Goal: Task Accomplishment & Management: Manage account settings

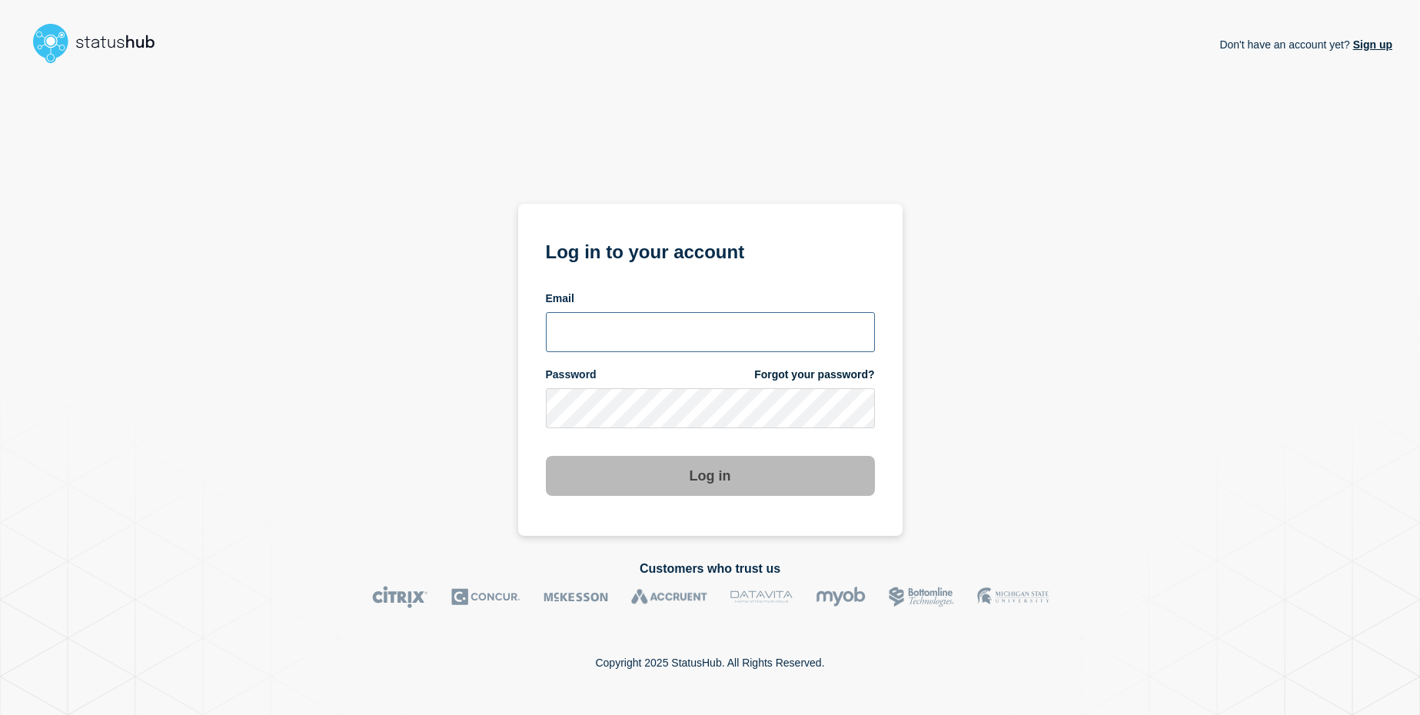
click at [587, 322] on input "email input" at bounding box center [710, 332] width 329 height 40
type input "itservices@glos.ac.uk"
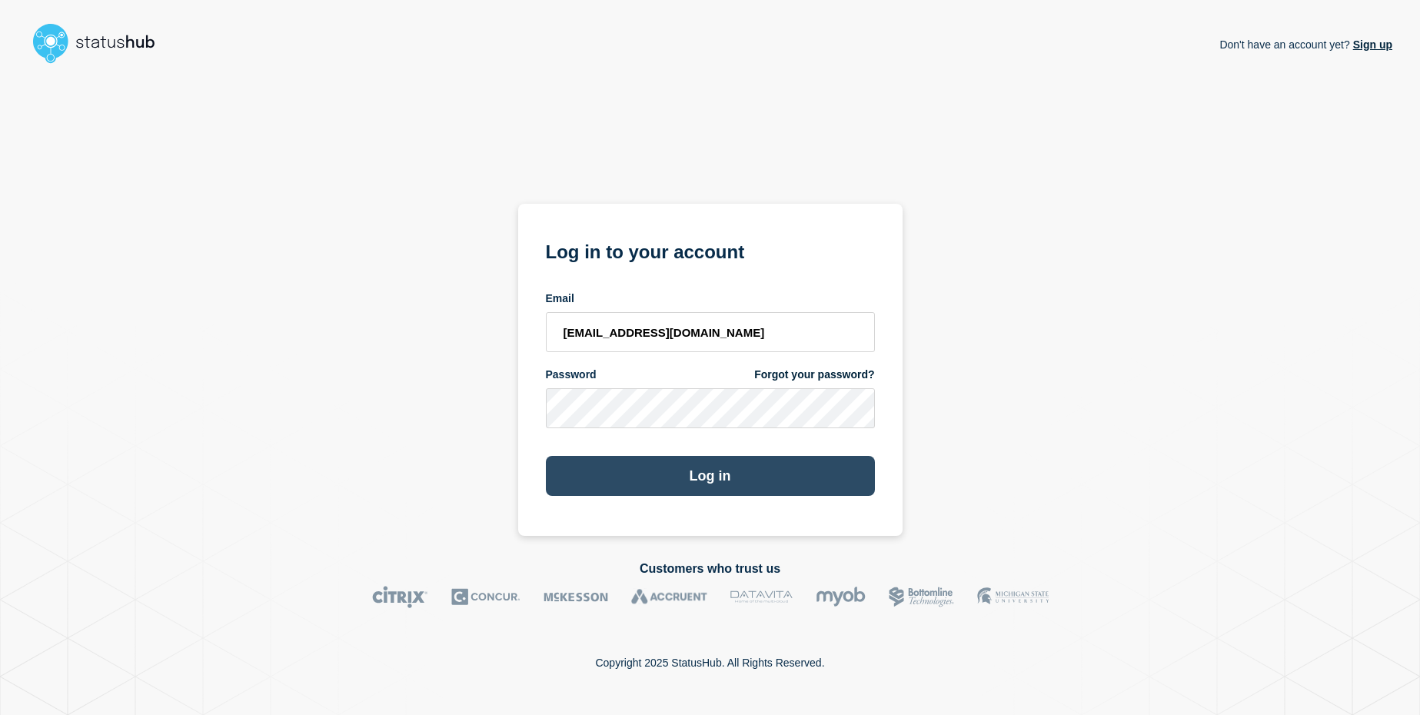
click at [659, 479] on button "Log in" at bounding box center [710, 476] width 329 height 40
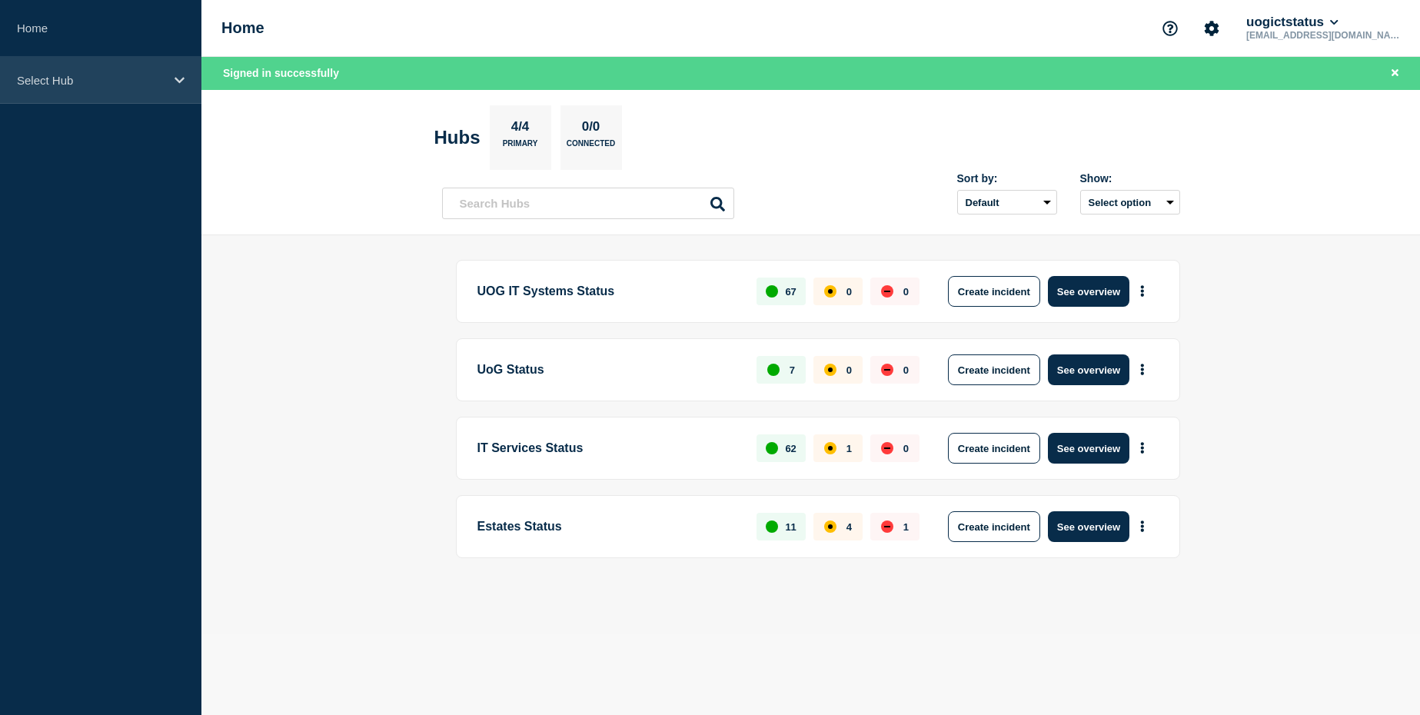
click at [129, 74] on p "Select Hub" at bounding box center [91, 80] width 148 height 13
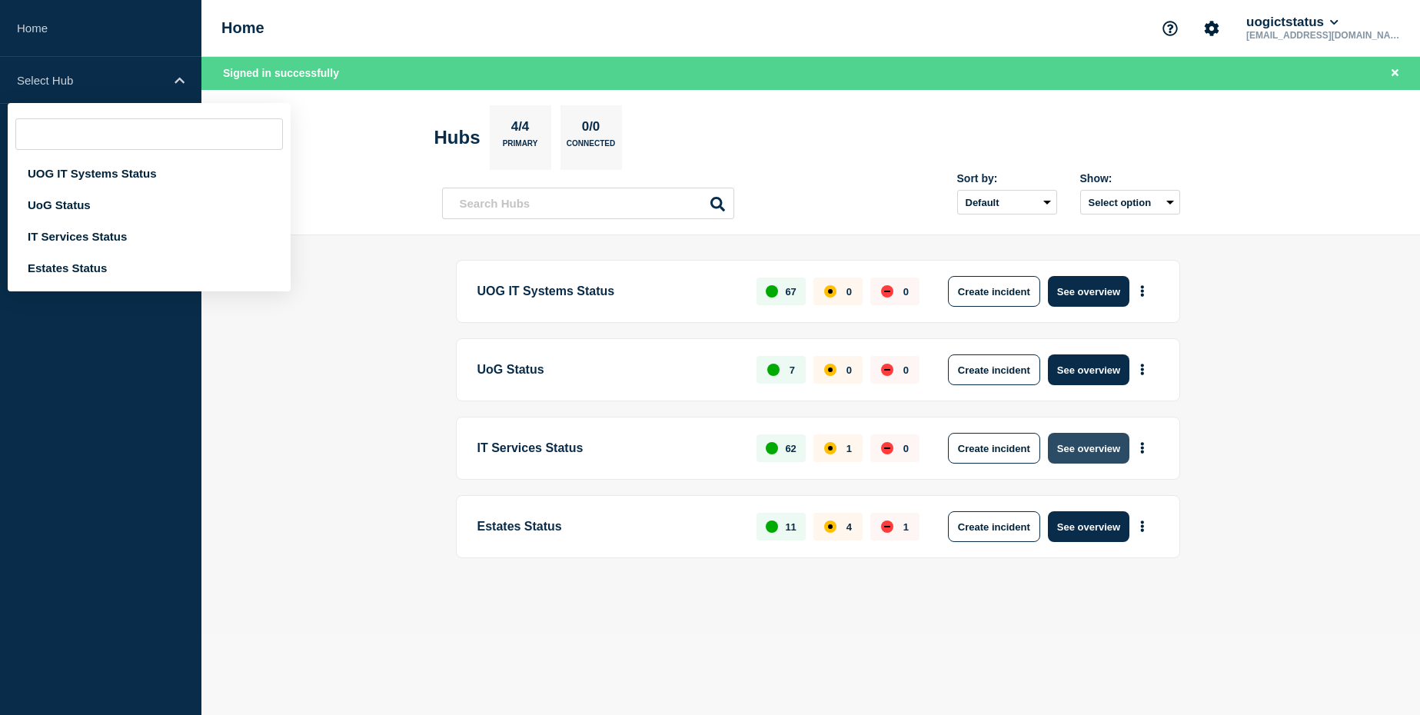
click at [1101, 450] on button "See overview" at bounding box center [1088, 448] width 81 height 31
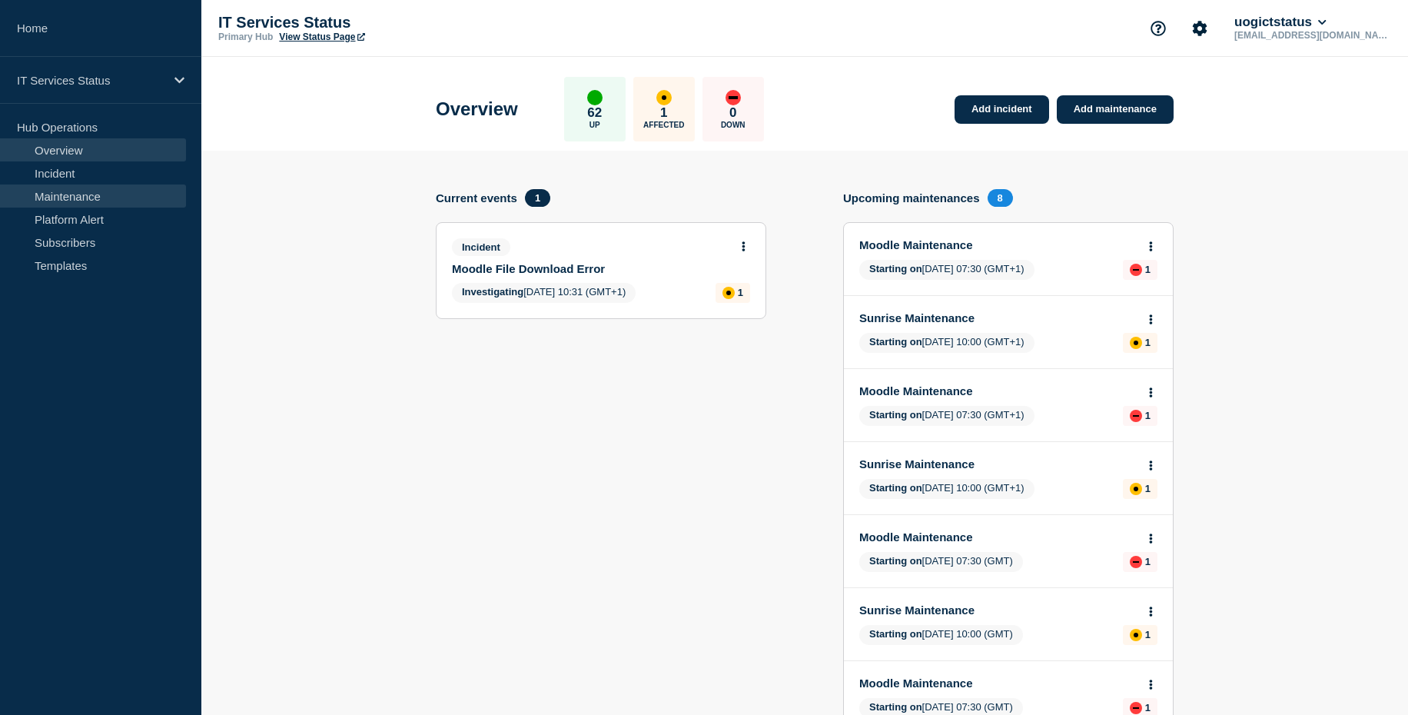
click at [95, 203] on link "Maintenance" at bounding box center [93, 195] width 186 height 23
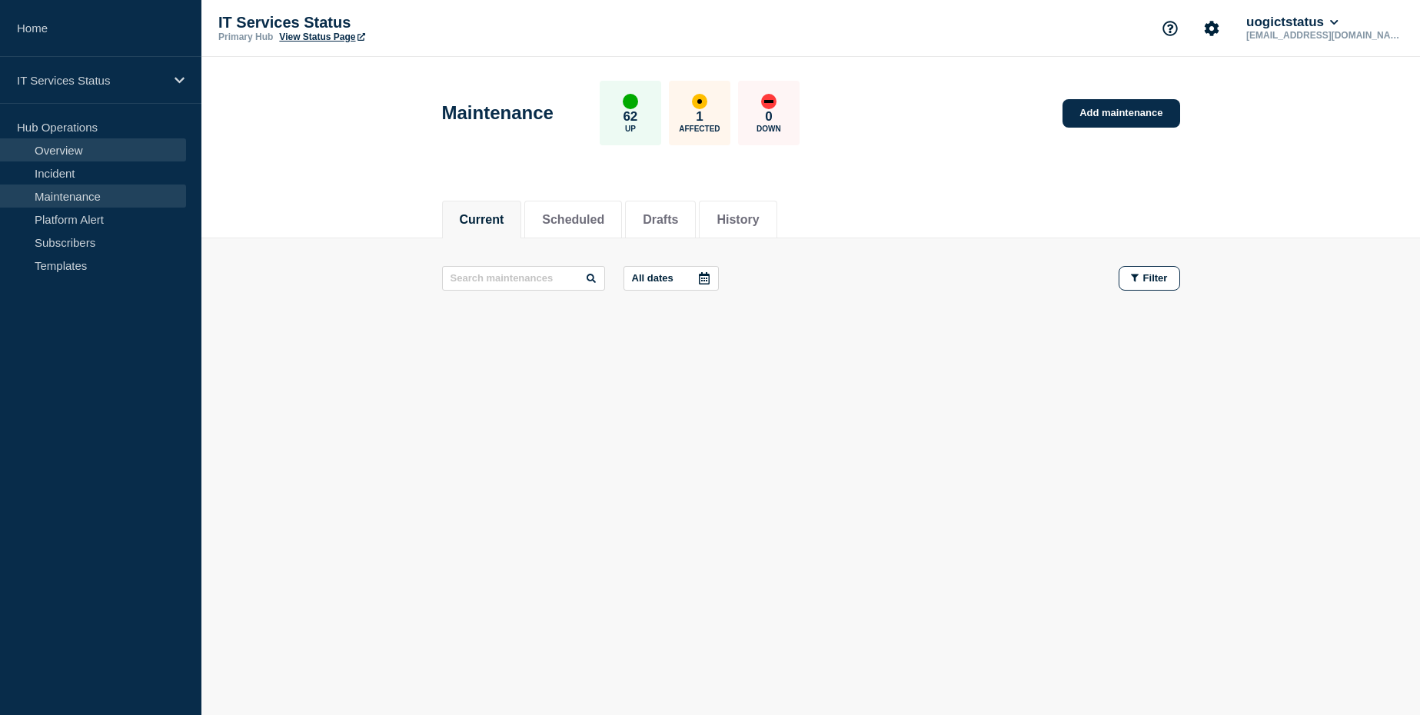
click at [102, 142] on link "Overview" at bounding box center [93, 149] width 186 height 23
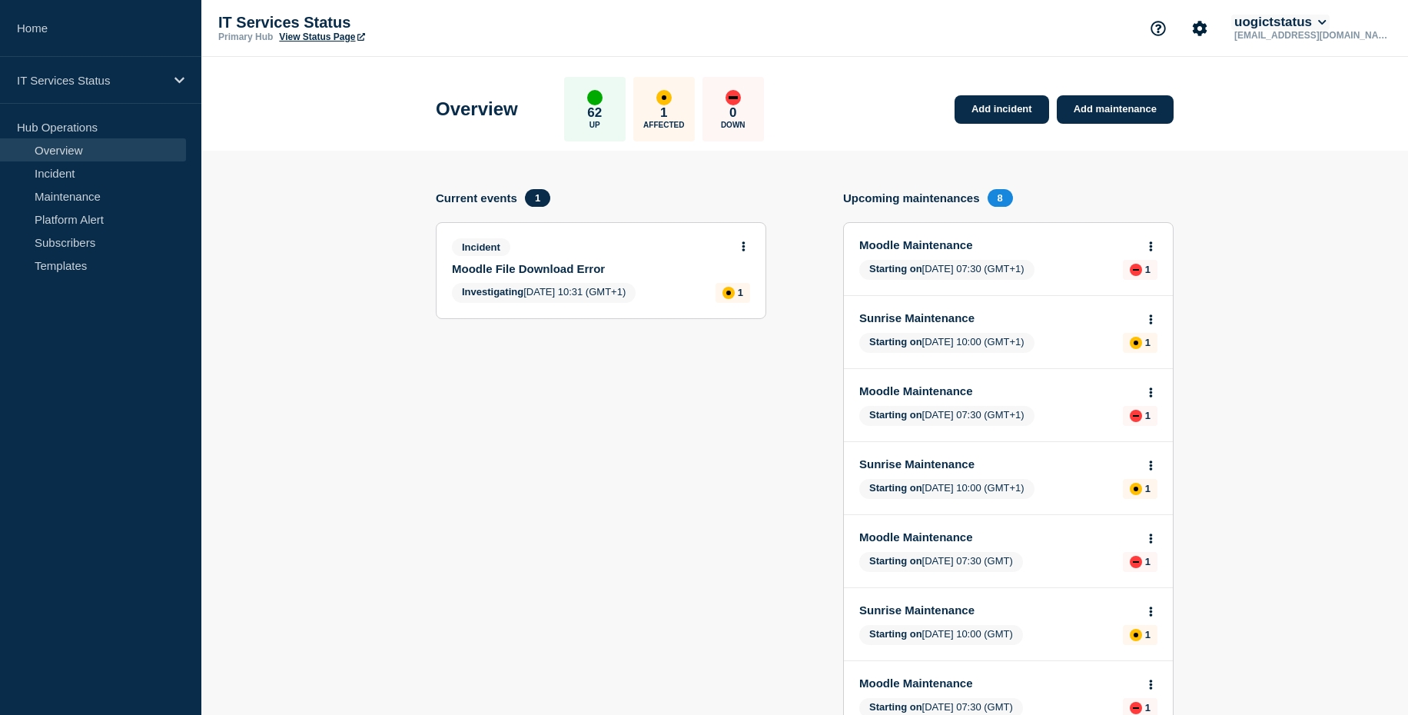
click at [1330, 18] on button "uogictstatus" at bounding box center [1280, 22] width 98 height 15
click at [1327, 208] on button "Log out" at bounding box center [1328, 204] width 38 height 13
